Goal: Information Seeking & Learning: Learn about a topic

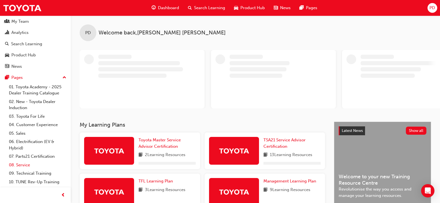
scroll to position [22, 0]
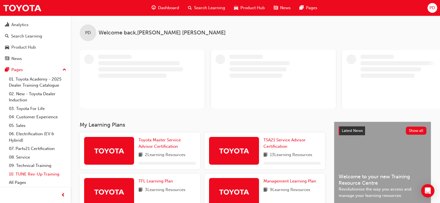
click at [45, 174] on link "10. TUNE Rev-Up Training" at bounding box center [38, 174] width 62 height 9
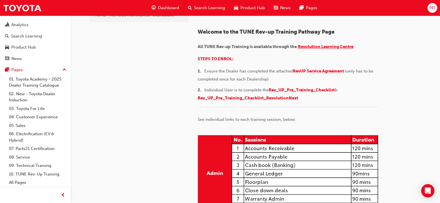
scroll to position [83, 0]
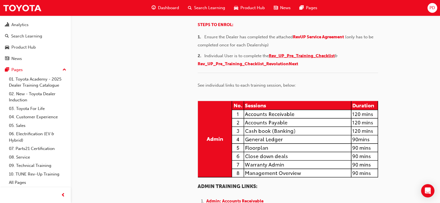
click at [308, 58] on span "Rev_UP_Pre_Training_Checklist" at bounding box center [302, 55] width 66 height 5
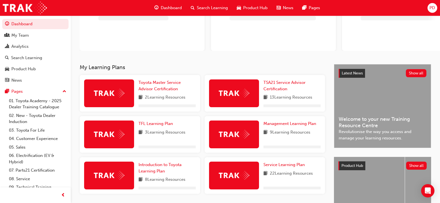
scroll to position [107, 0]
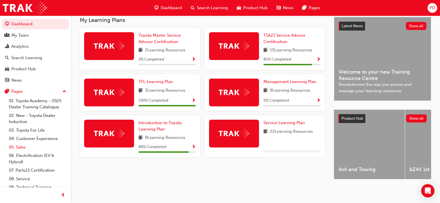
click at [18, 145] on link "05. Sales" at bounding box center [38, 147] width 62 height 9
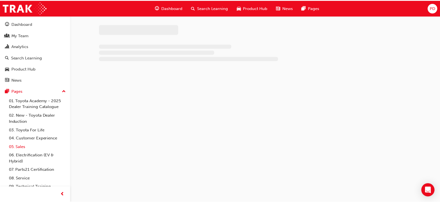
scroll to position [22, 0]
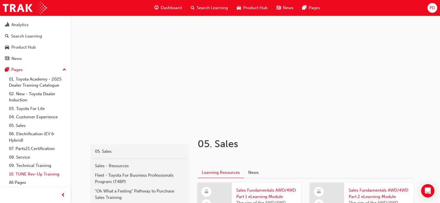
click at [24, 176] on link "10. TUNE Rev-Up Training" at bounding box center [38, 174] width 62 height 9
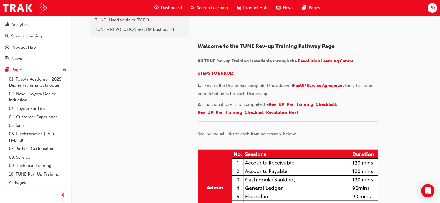
scroll to position [83, 0]
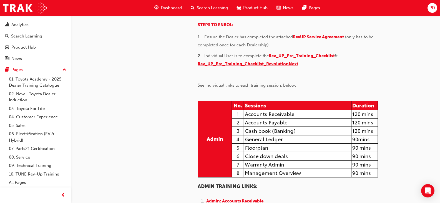
click at [288, 66] on span "Rev_UP_Pre_Training_Checklist_RevolutionNext" at bounding box center [248, 63] width 100 height 5
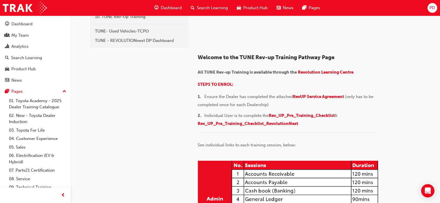
scroll to position [55, 0]
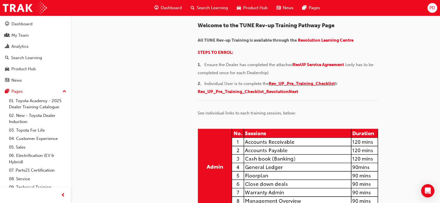
click at [324, 86] on span "Rev_UP_Pre_Training_Checklist" at bounding box center [302, 83] width 66 height 5
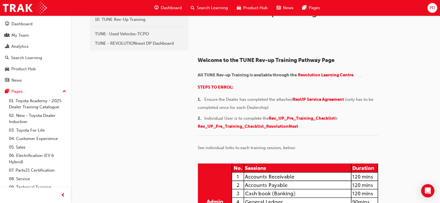
scroll to position [55, 0]
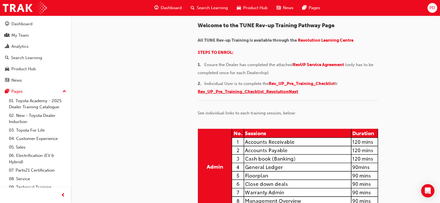
click at [244, 94] on span "Rev_UP_Pre_Training_Checklist_RevolutionNext" at bounding box center [248, 91] width 100 height 5
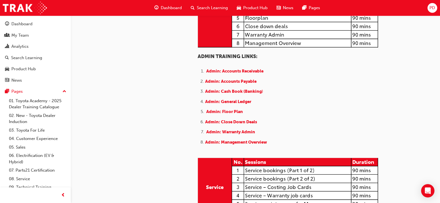
scroll to position [250, 0]
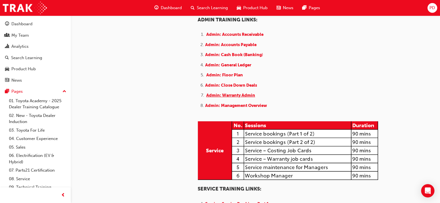
click at [249, 98] on span "Admin: Warranty Admin" at bounding box center [230, 95] width 49 height 5
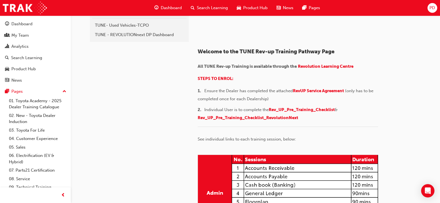
scroll to position [0, 0]
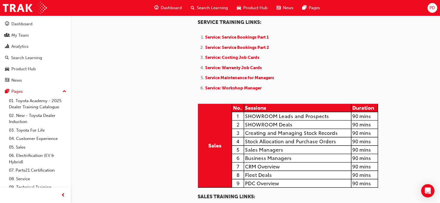
scroll to position [444, 0]
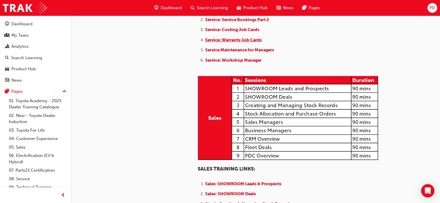
click at [231, 42] on span "Service: Warranty Job Cards" at bounding box center [233, 39] width 57 height 5
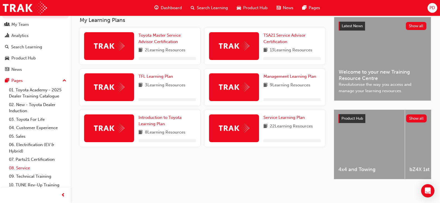
scroll to position [22, 0]
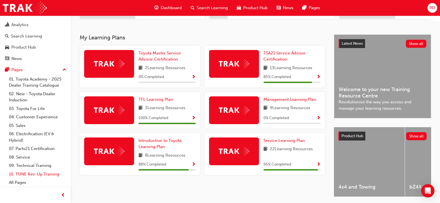
click at [20, 174] on link "10. TUNE Rev-Up Training" at bounding box center [38, 174] width 62 height 9
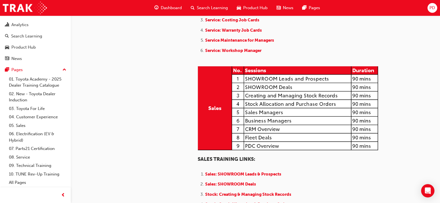
scroll to position [472, 0]
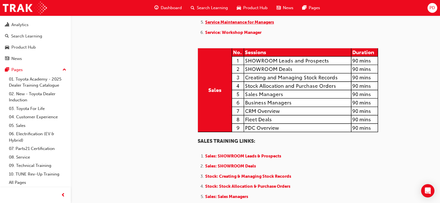
click at [260, 25] on span "Service Maintenance for Managers" at bounding box center [239, 22] width 69 height 5
